Goal: Information Seeking & Learning: Learn about a topic

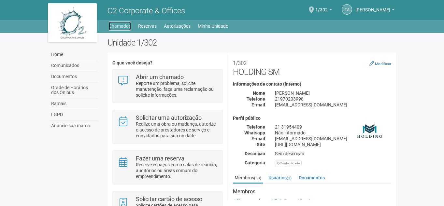
click at [119, 25] on link "Chamados" at bounding box center [120, 26] width 22 height 9
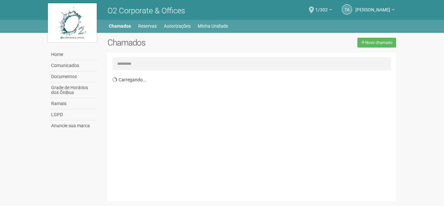
click at [120, 14] on span "O2 Corporate & Offices" at bounding box center [147, 10] width 78 height 9
click at [109, 14] on span "O2 Corporate & Offices" at bounding box center [147, 10] width 78 height 9
click at [67, 19] on img at bounding box center [72, 22] width 49 height 39
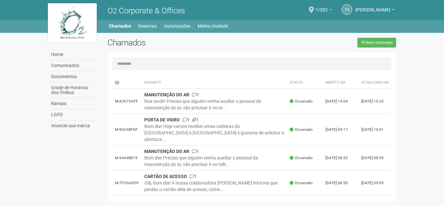
click at [137, 11] on span "O2 Corporate & Offices" at bounding box center [147, 10] width 78 height 9
click at [59, 54] on link "Home" at bounding box center [74, 54] width 48 height 11
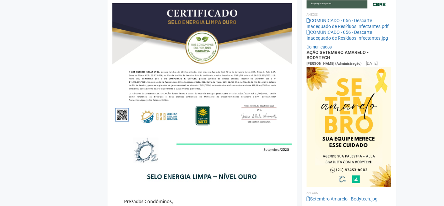
scroll to position [391, 0]
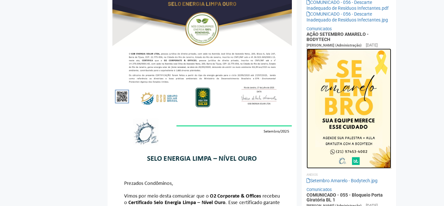
click at [351, 101] on img at bounding box center [349, 109] width 85 height 120
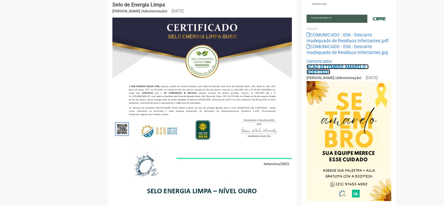
click at [324, 66] on link "AÇÃO SETEMBRO AMARELO - BODYTECH" at bounding box center [338, 69] width 62 height 10
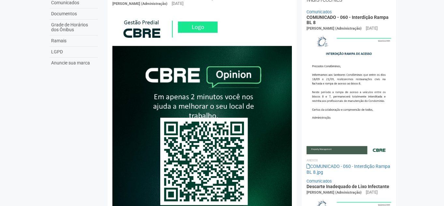
scroll to position [65, 0]
